Goal: Information Seeking & Learning: Learn about a topic

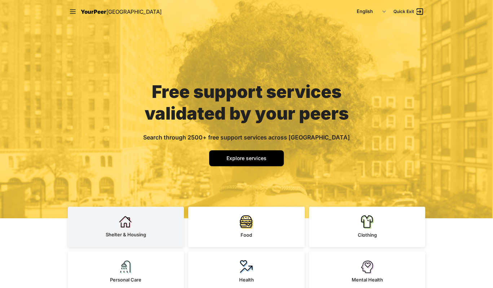
click at [137, 223] on link "Shelter & Housing" at bounding box center [126, 226] width 117 height 40
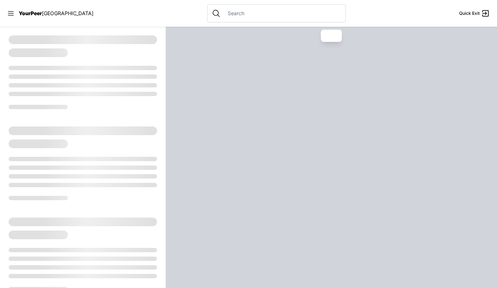
select select "recentlyUpdated"
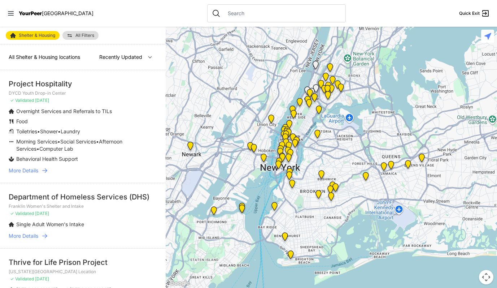
drag, startPoint x: 374, startPoint y: 171, endPoint x: 310, endPoint y: 153, distance: 66.6
click at [310, 153] on div at bounding box center [331, 157] width 331 height 261
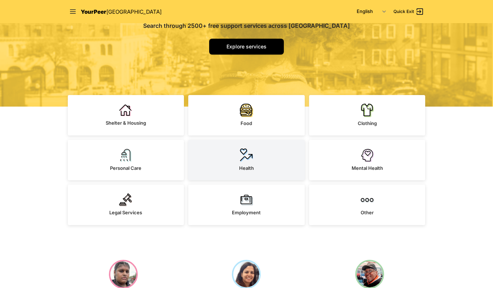
scroll to position [115, 0]
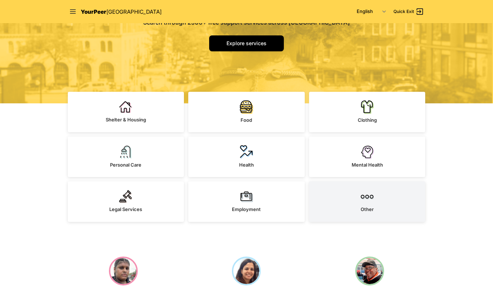
click at [373, 212] on div "Other" at bounding box center [367, 209] width 13 height 7
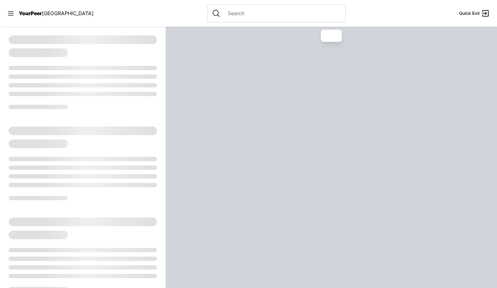
select select "recentlyUpdated"
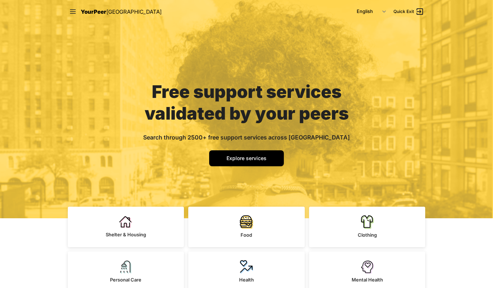
click at [71, 6] on nav "YourPeer [GEOGRAPHIC_DATA] English Español 简体中文 বাংলা Français Русский Quick Ex…" at bounding box center [247, 11] width 370 height 23
click at [69, 13] on icon at bounding box center [72, 11] width 7 height 7
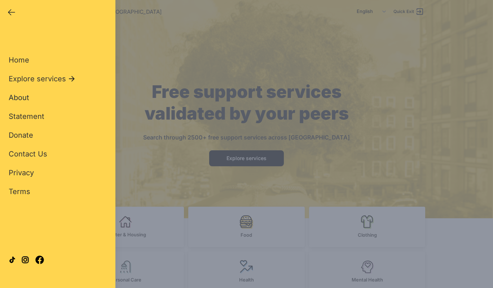
click at [17, 94] on span "About" at bounding box center [19, 97] width 21 height 9
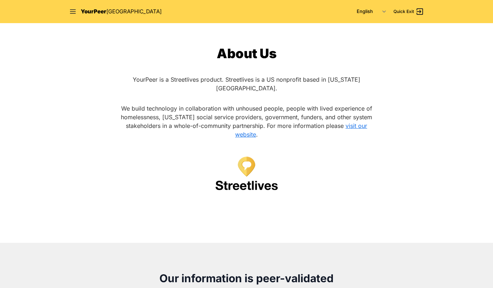
click at [360, 122] on link "visit our website" at bounding box center [301, 130] width 132 height 16
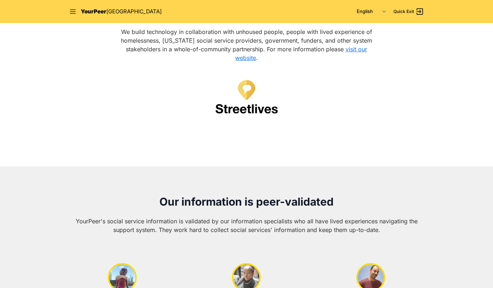
scroll to position [68, 0]
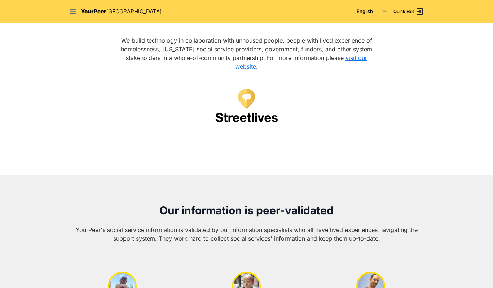
click at [74, 13] on icon at bounding box center [72, 11] width 7 height 7
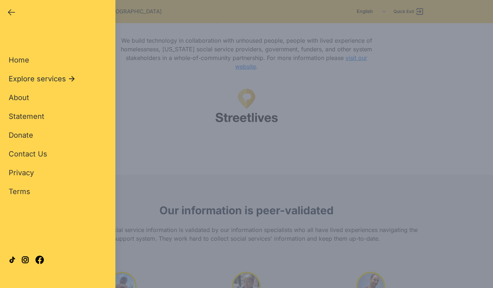
click at [17, 75] on span "Explore services" at bounding box center [37, 79] width 57 height 10
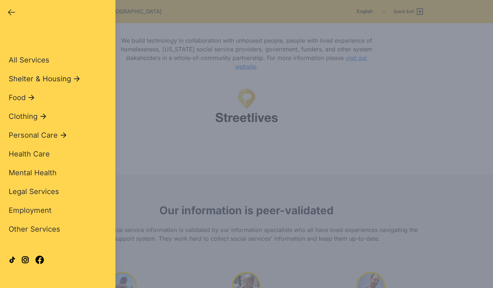
click at [41, 79] on span "Shelter & Housing" at bounding box center [40, 79] width 62 height 10
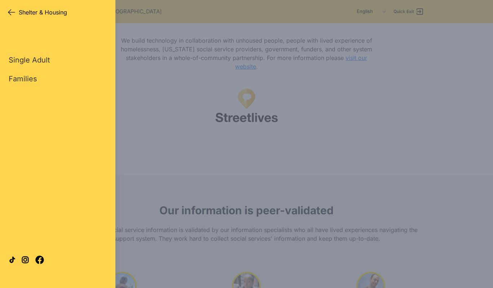
click at [9, 8] on icon "button" at bounding box center [11, 12] width 9 height 9
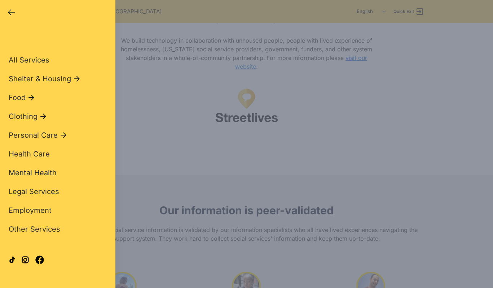
click at [28, 175] on span "Mental Health" at bounding box center [33, 172] width 48 height 9
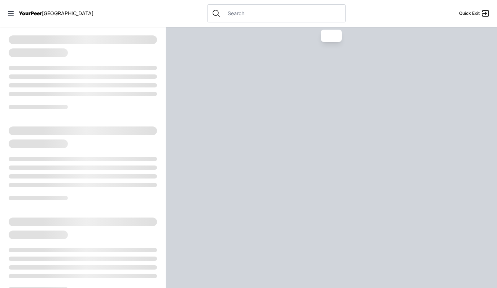
select select "recentlyUpdated"
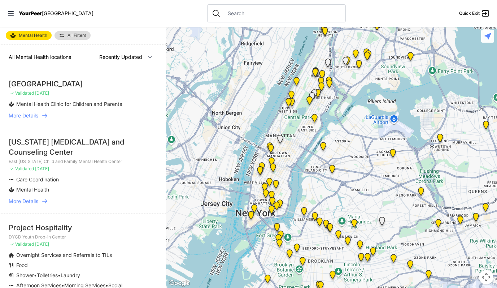
drag, startPoint x: 345, startPoint y: 193, endPoint x: 271, endPoint y: 118, distance: 106.2
click at [271, 118] on div at bounding box center [331, 157] width 331 height 261
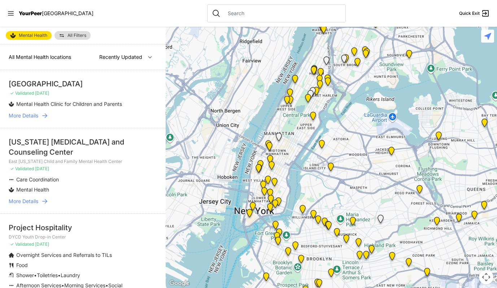
click at [272, 162] on img at bounding box center [271, 167] width 9 height 12
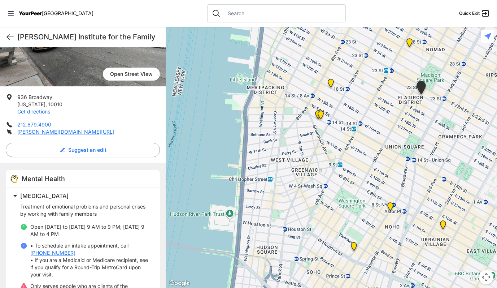
scroll to position [90, 0]
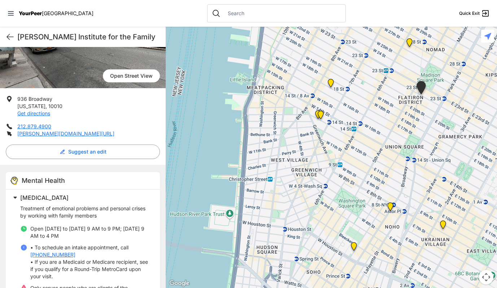
select select "recentlyUpdated"
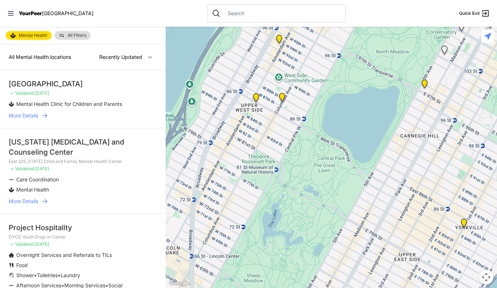
click at [426, 85] on img "Hospital Adult Outpatient Psychiatry Clinic: 5th Avenue" at bounding box center [424, 85] width 9 height 12
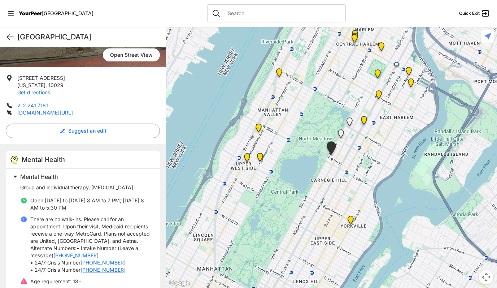
scroll to position [139, 0]
